Goal: Communication & Community: Share content

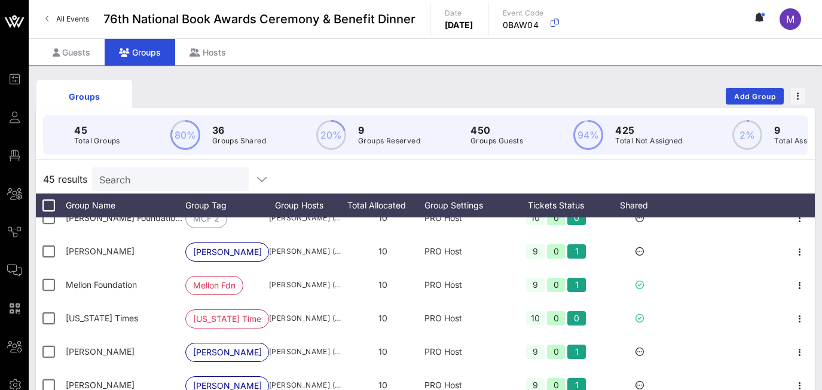
scroll to position [718, 0]
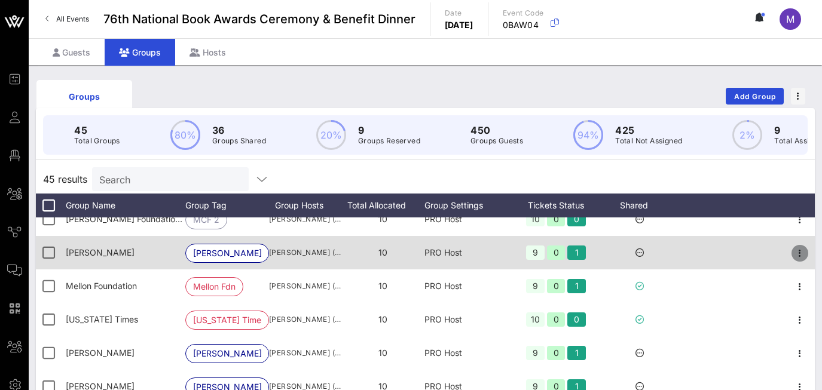
click at [798, 255] on icon "button" at bounding box center [800, 253] width 14 height 14
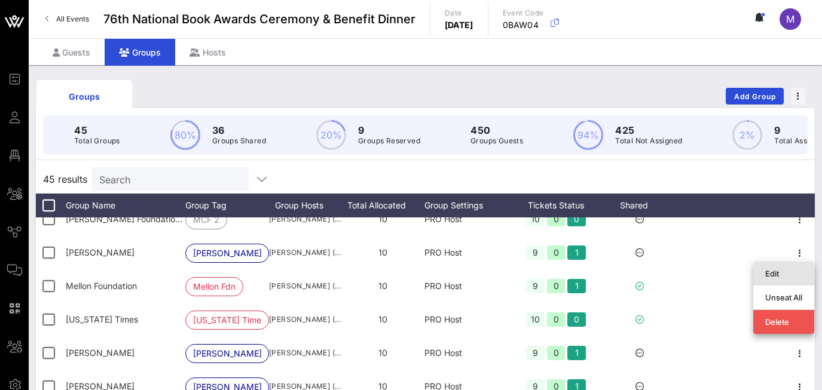
click at [771, 270] on div "Edit" at bounding box center [783, 274] width 37 height 10
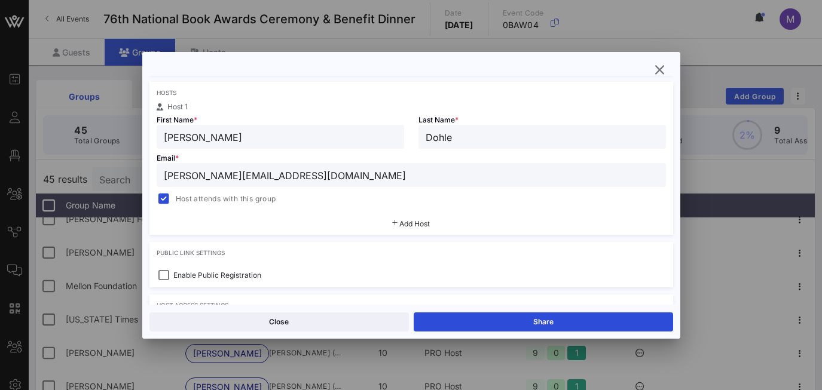
scroll to position [194, 0]
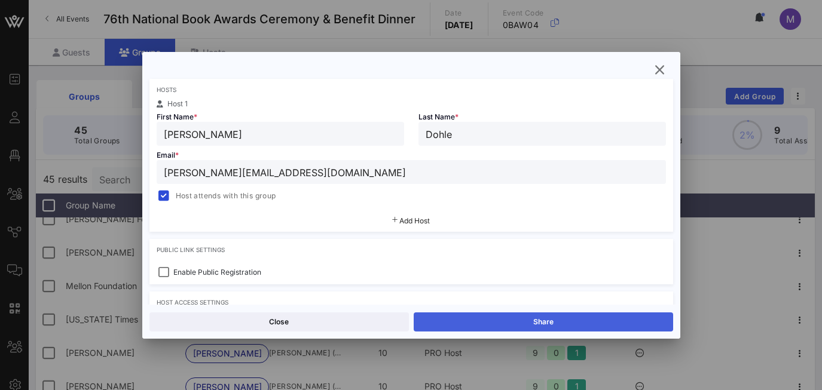
click at [529, 322] on button "Share" at bounding box center [544, 322] width 260 height 19
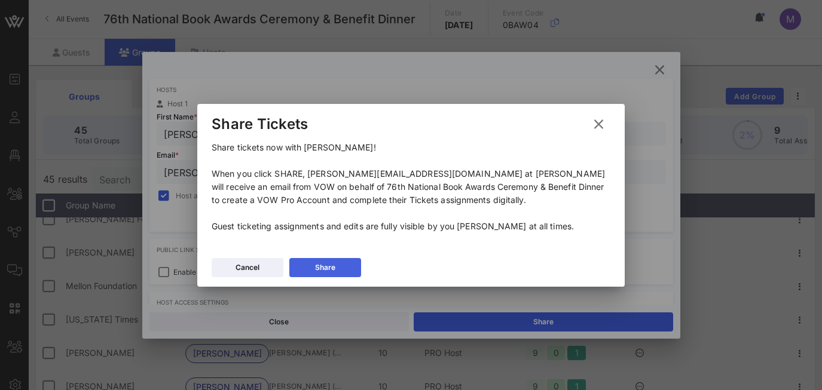
click at [335, 265] on button "Share" at bounding box center [325, 267] width 72 height 19
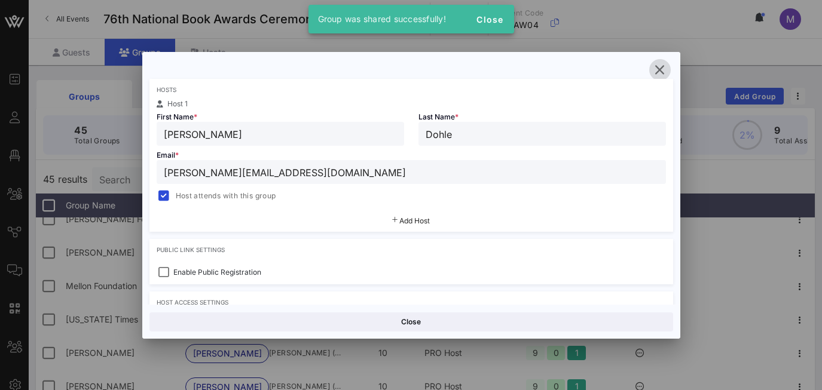
click at [657, 70] on icon "button" at bounding box center [660, 70] width 14 height 14
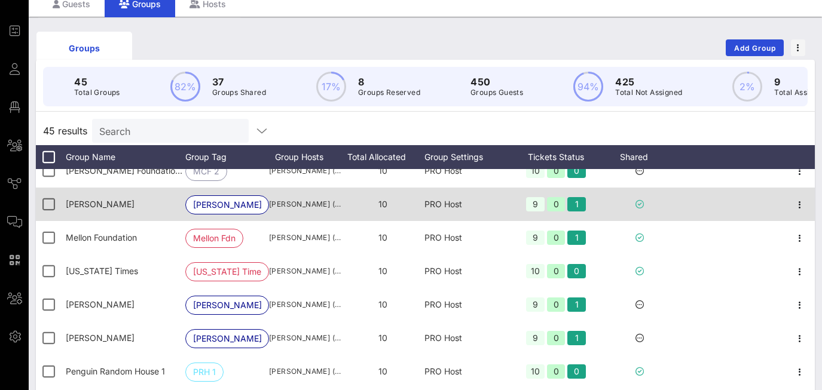
scroll to position [49, 0]
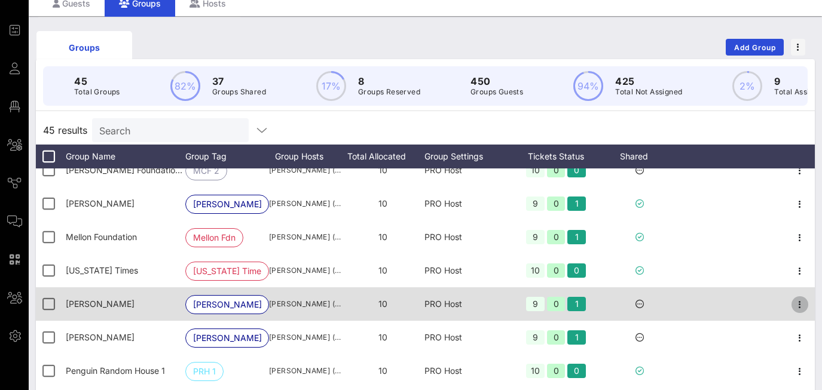
click at [802, 303] on icon "button" at bounding box center [800, 305] width 14 height 14
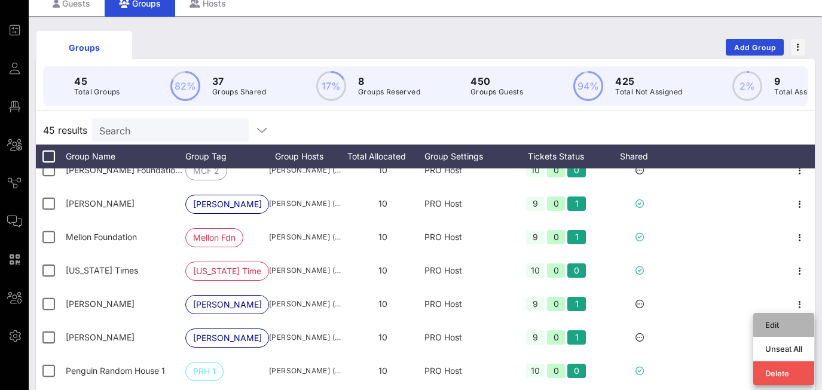
click at [766, 322] on div "Edit" at bounding box center [783, 325] width 37 height 10
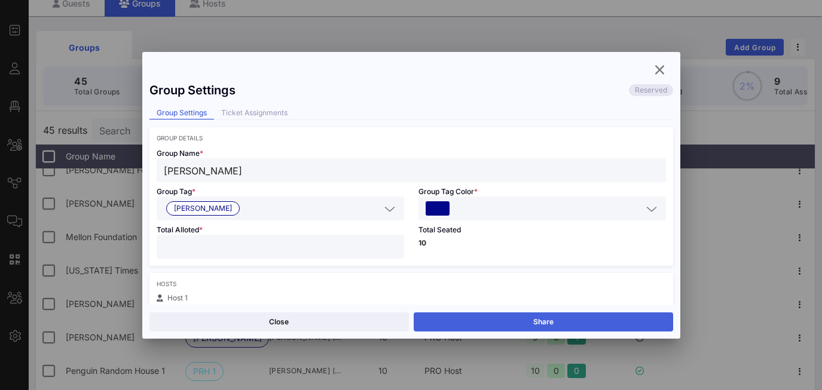
click at [460, 323] on button "Share" at bounding box center [544, 322] width 260 height 19
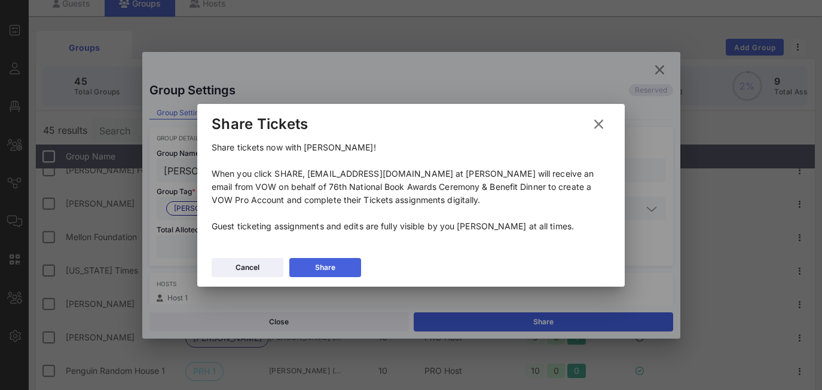
click at [330, 268] on div "Share" at bounding box center [325, 268] width 20 height 12
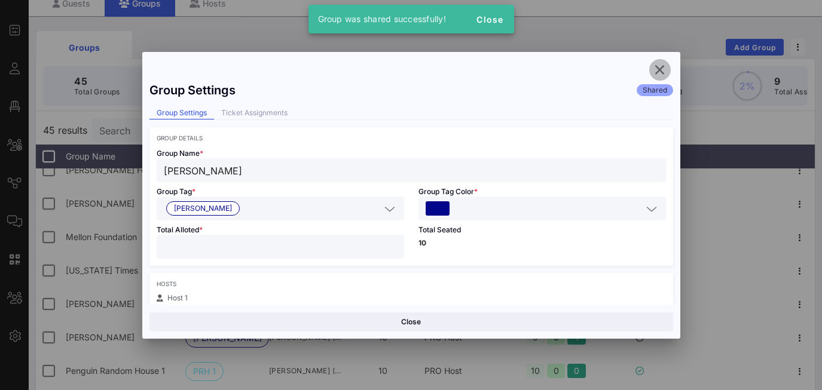
click at [662, 66] on icon "button" at bounding box center [660, 70] width 14 height 14
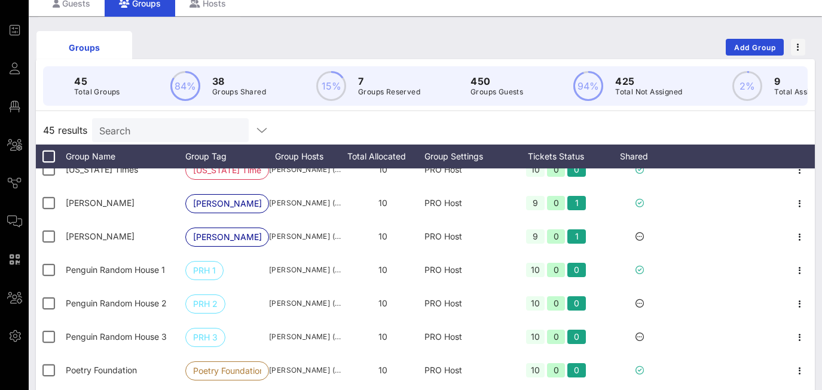
scroll to position [831, 0]
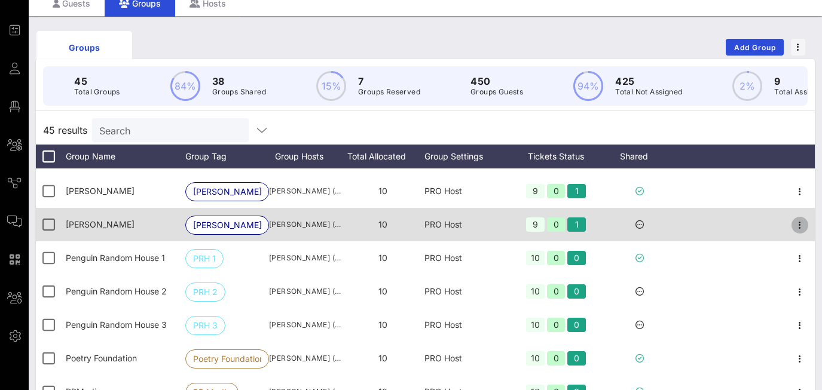
click at [802, 222] on icon "button" at bounding box center [800, 225] width 14 height 14
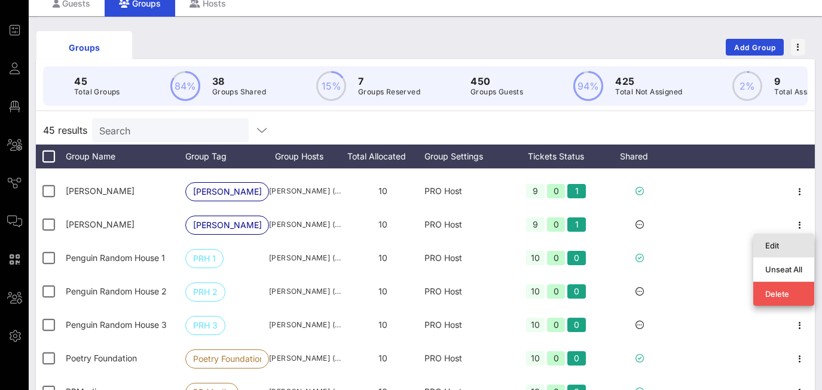
click at [772, 243] on div "Edit" at bounding box center [783, 246] width 37 height 10
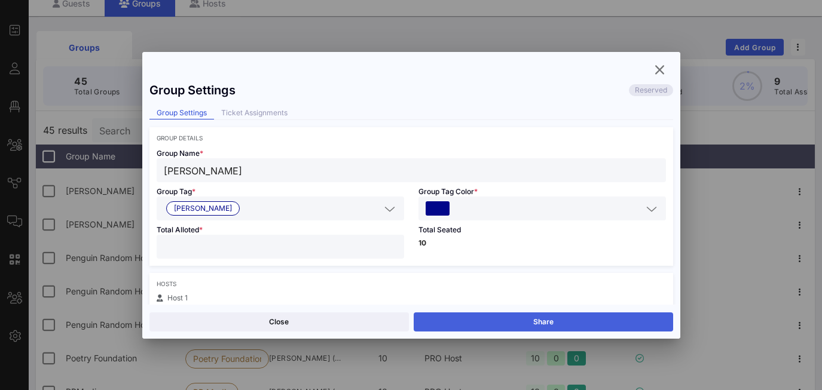
click at [527, 318] on button "Share" at bounding box center [544, 322] width 260 height 19
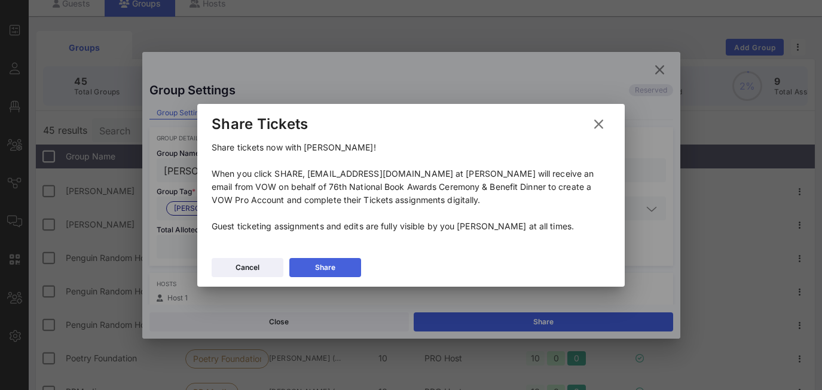
click at [336, 265] on button "Share" at bounding box center [325, 267] width 72 height 19
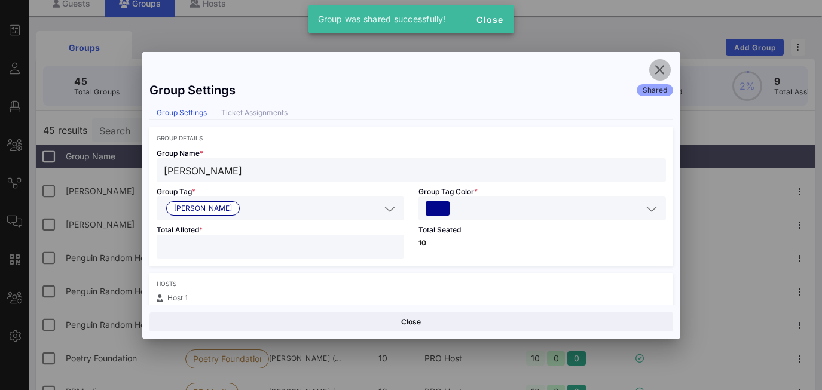
click at [661, 68] on icon "button" at bounding box center [660, 70] width 14 height 14
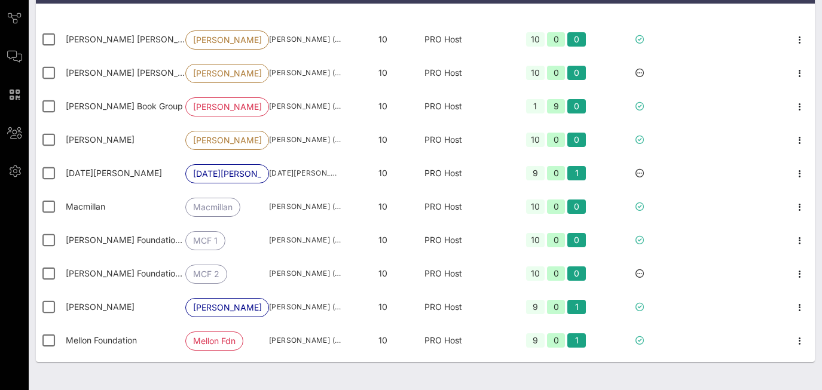
scroll to position [432, 0]
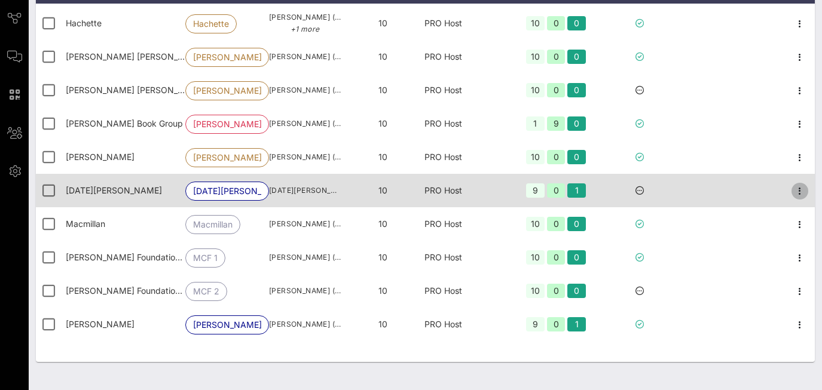
click at [799, 191] on icon "button" at bounding box center [800, 191] width 14 height 14
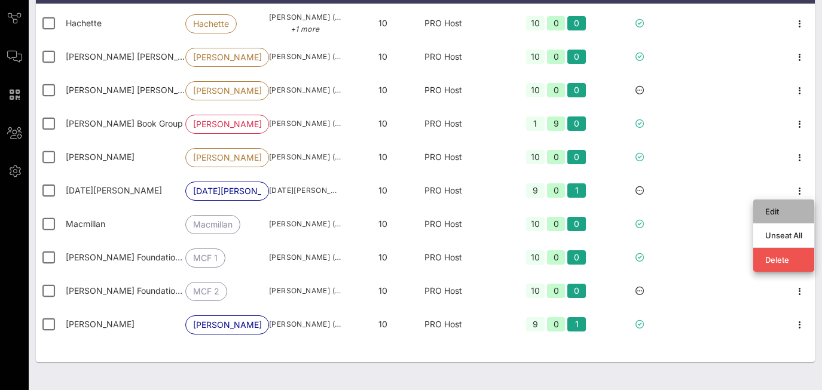
click at [768, 207] on div "Edit" at bounding box center [783, 212] width 37 height 10
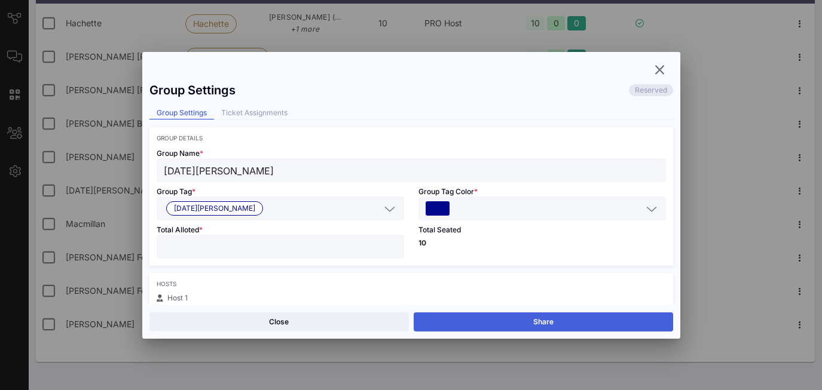
click at [547, 315] on button "Share" at bounding box center [544, 322] width 260 height 19
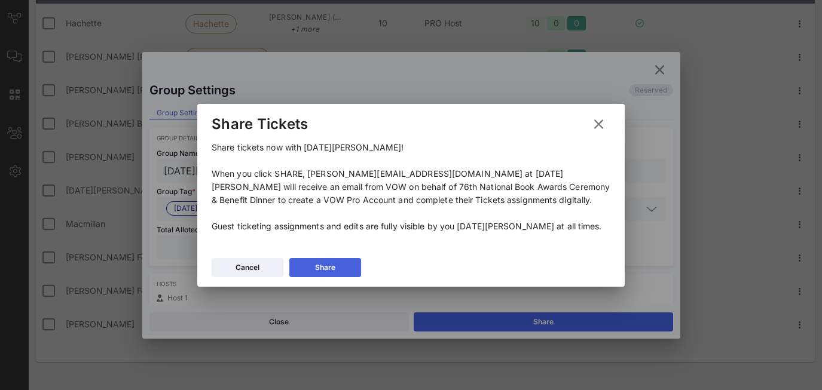
click at [331, 262] on div "Share" at bounding box center [325, 268] width 20 height 12
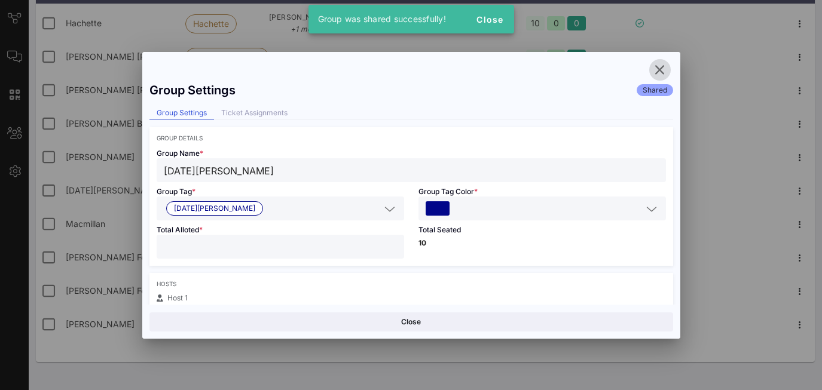
click at [660, 64] on icon "button" at bounding box center [660, 70] width 14 height 14
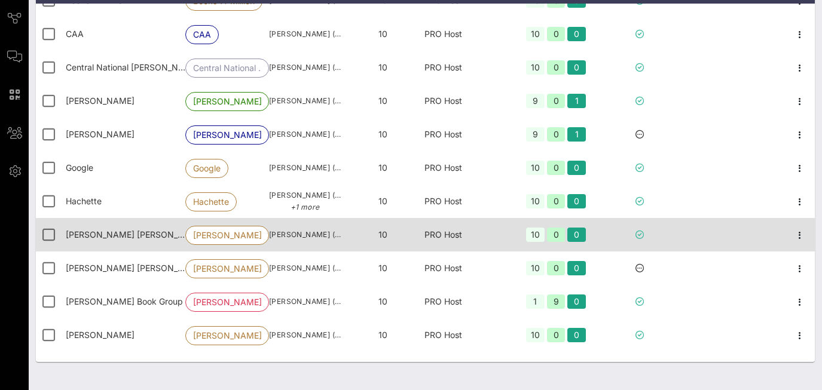
scroll to position [251, 0]
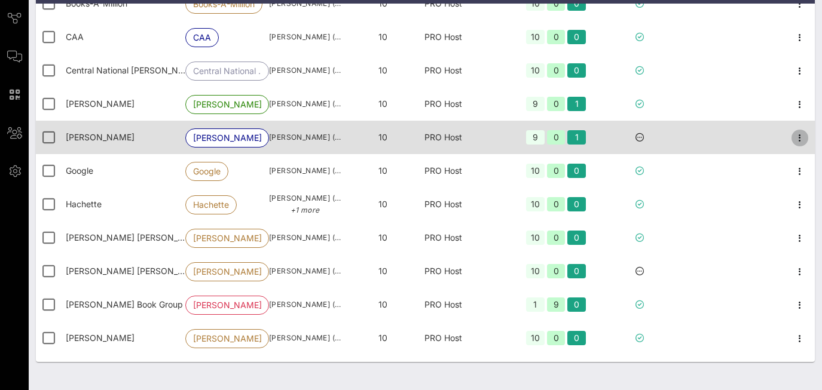
click at [801, 139] on icon "button" at bounding box center [800, 138] width 14 height 14
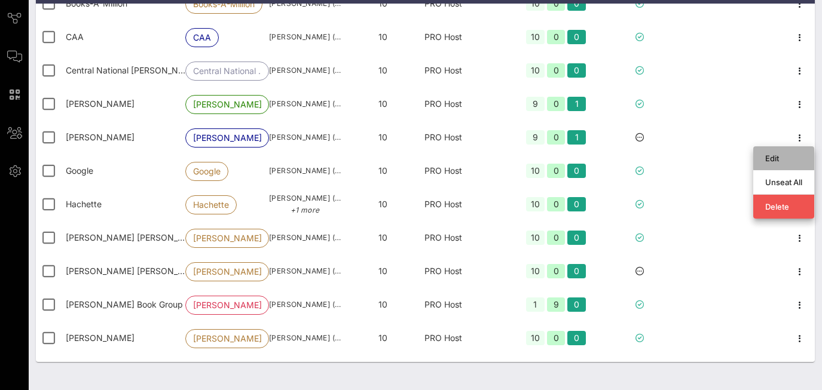
click at [770, 157] on div "Edit" at bounding box center [783, 159] width 37 height 10
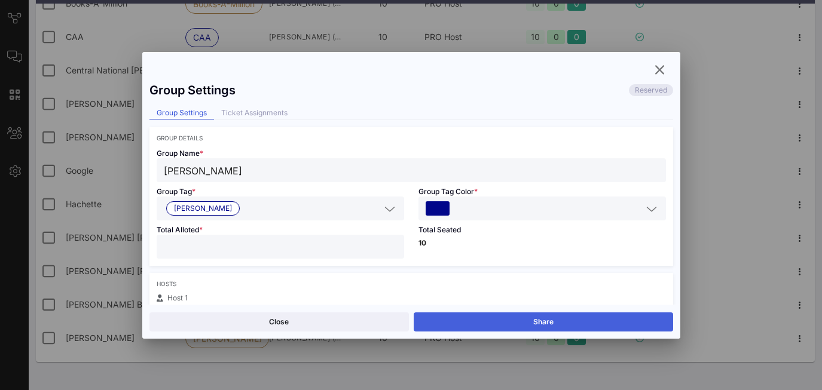
click at [500, 319] on button "Share" at bounding box center [544, 322] width 260 height 19
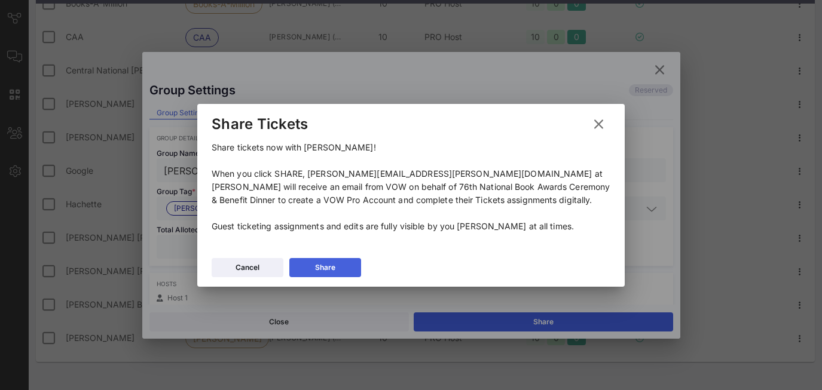
click at [326, 264] on icon at bounding box center [325, 268] width 9 height 8
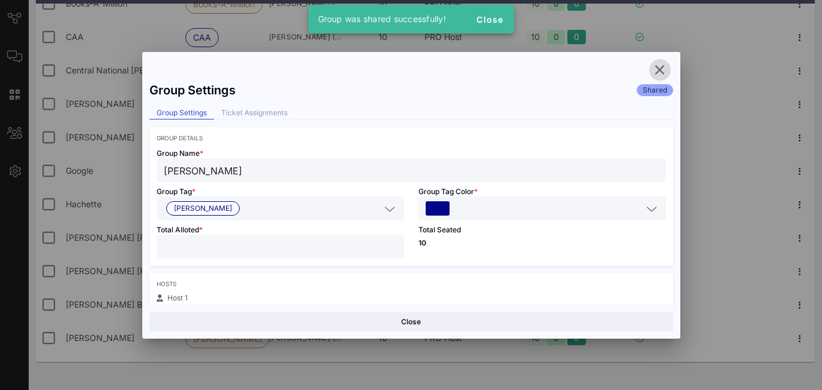
click at [669, 65] on span "button" at bounding box center [660, 70] width 22 height 14
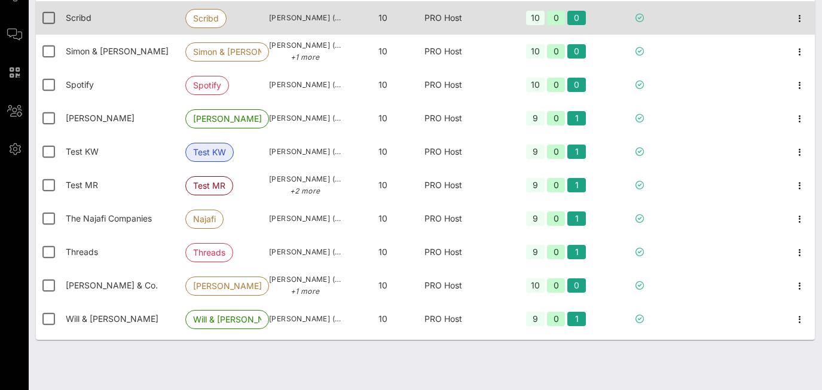
scroll to position [1082, 0]
